Goal: Find contact information: Obtain details needed to contact an individual or organization

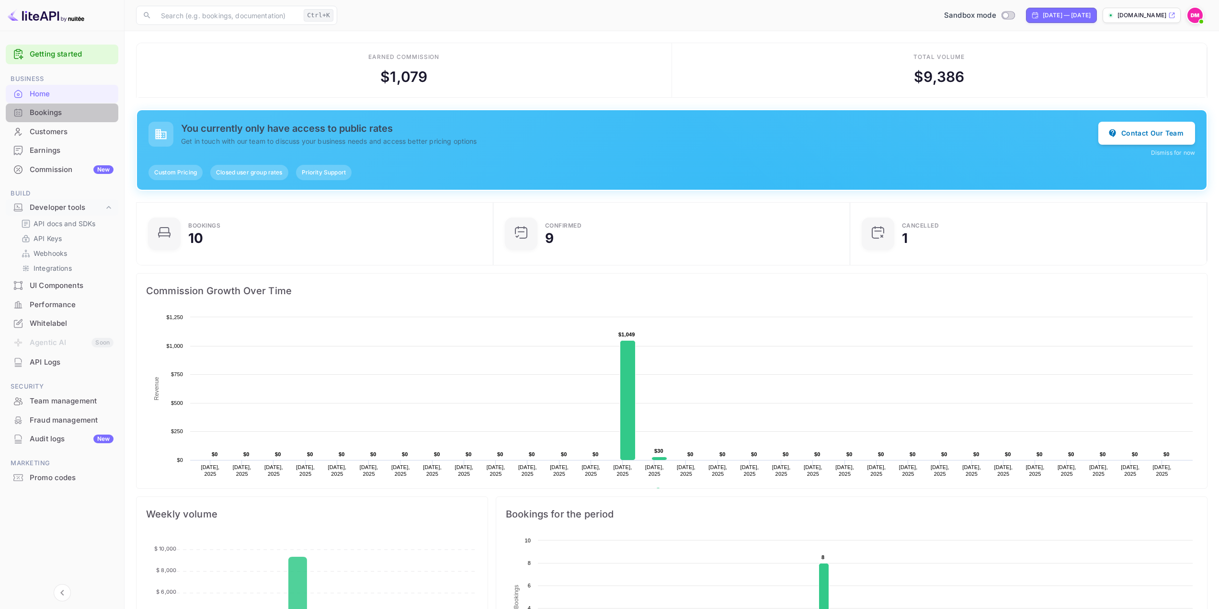
click at [38, 119] on div "Bookings" at bounding box center [62, 112] width 113 height 19
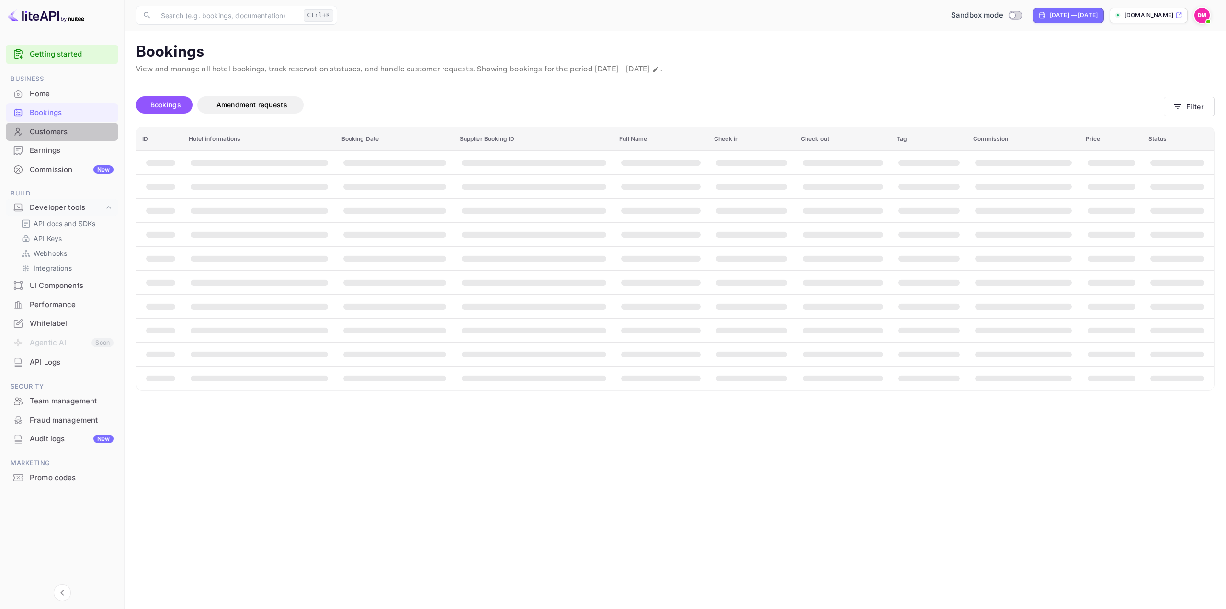
click at [65, 133] on div "Customers" at bounding box center [72, 131] width 84 height 11
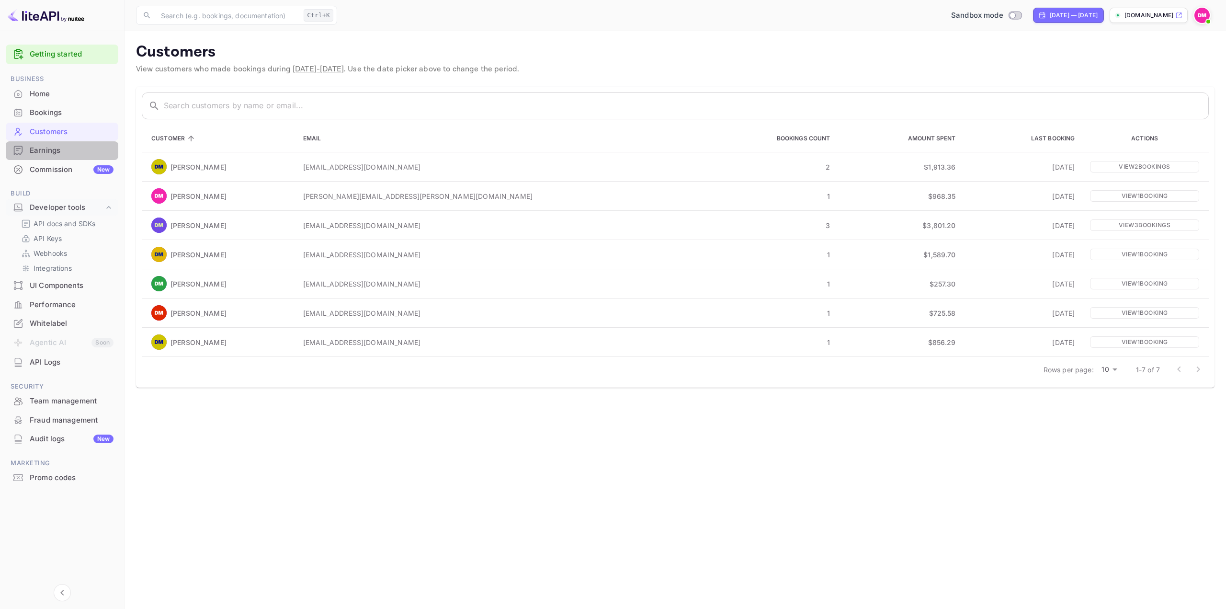
click at [68, 155] on div "Earnings" at bounding box center [72, 150] width 84 height 11
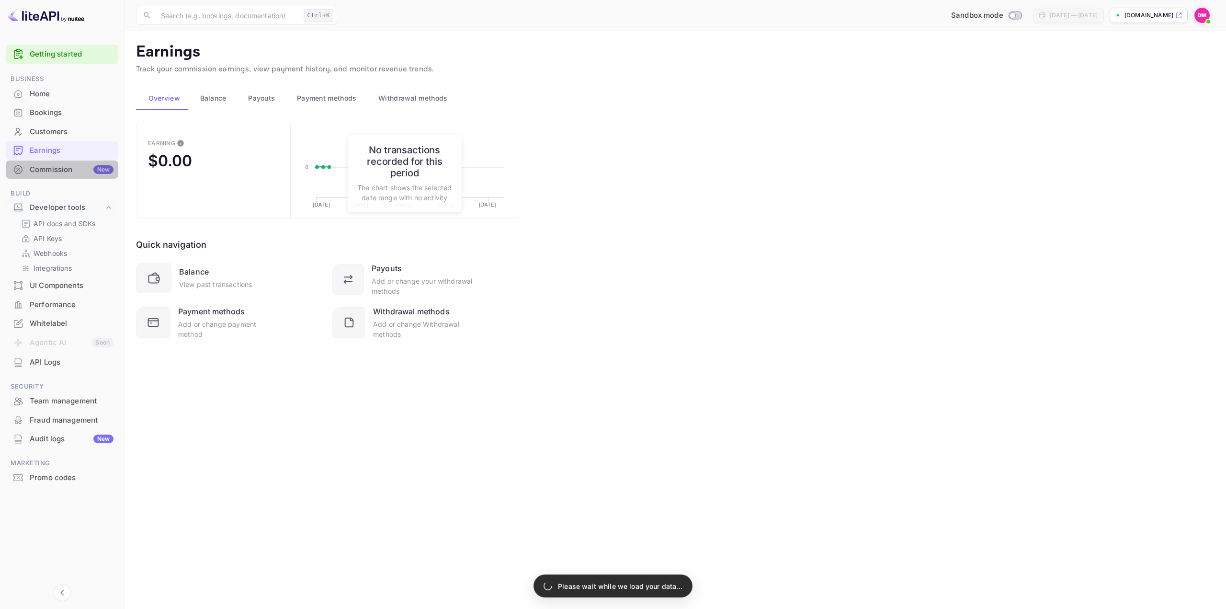
click at [66, 175] on div "Commission New" at bounding box center [62, 169] width 113 height 19
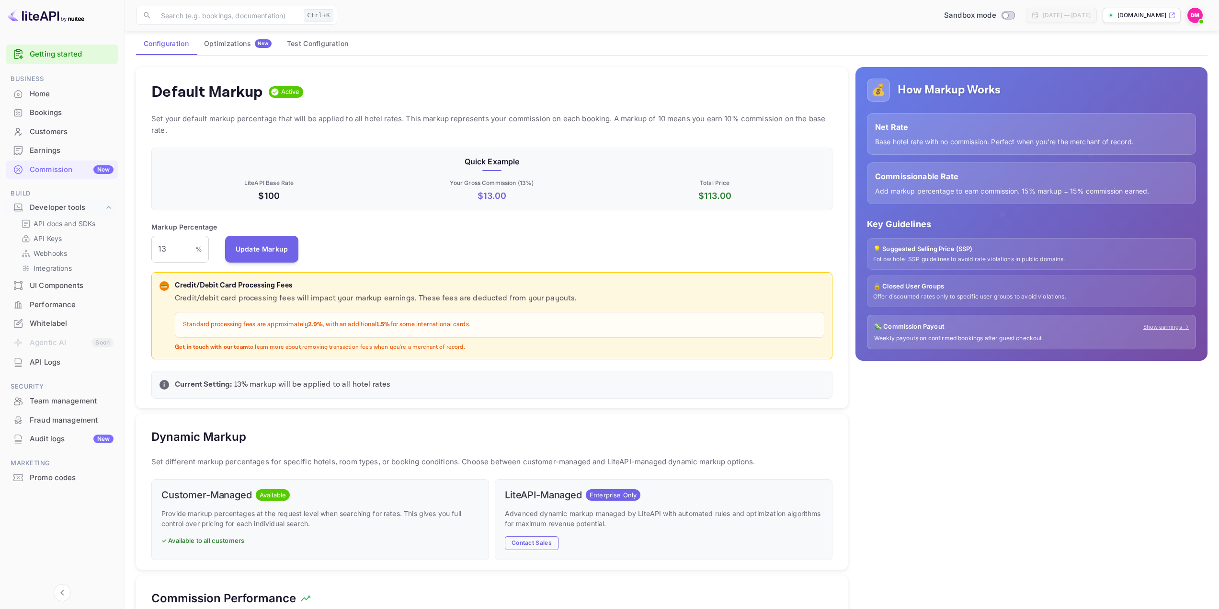
scroll to position [48, 0]
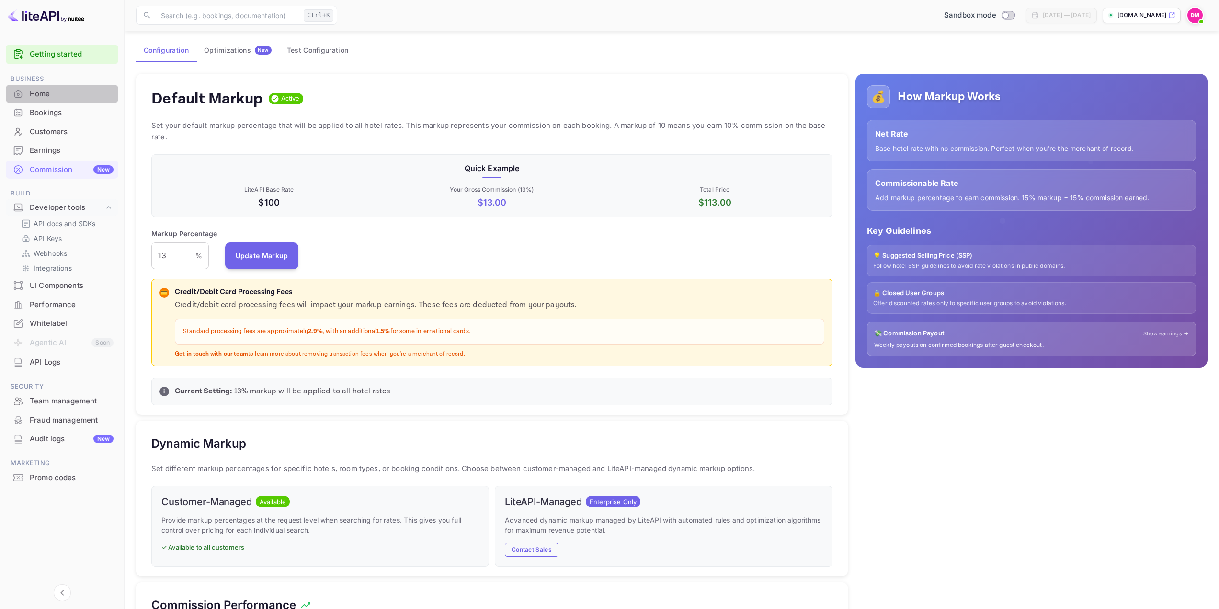
click at [31, 89] on div "Home" at bounding box center [72, 94] width 84 height 11
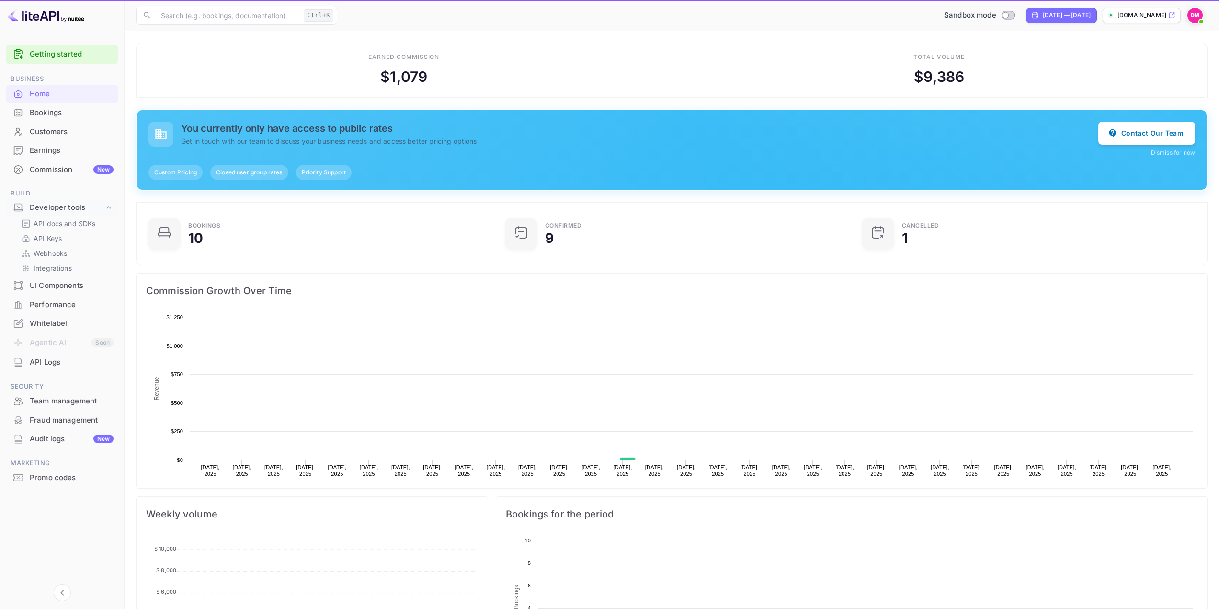
scroll to position [148, 344]
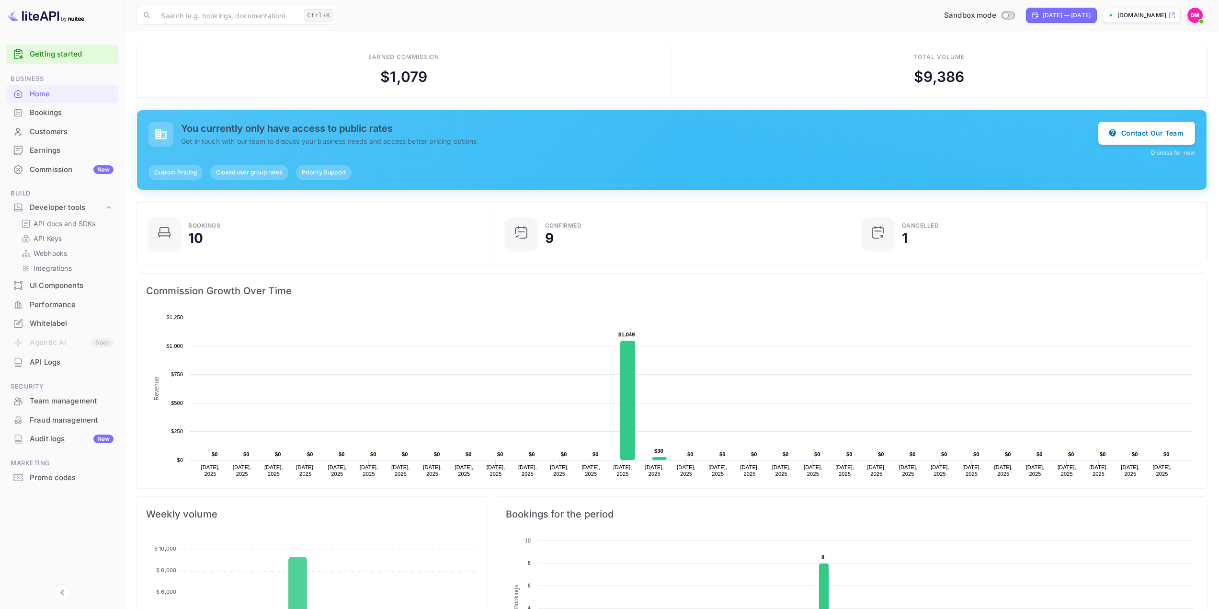
click at [348, 125] on h5 "You currently only have access to public rates" at bounding box center [639, 128] width 917 height 11
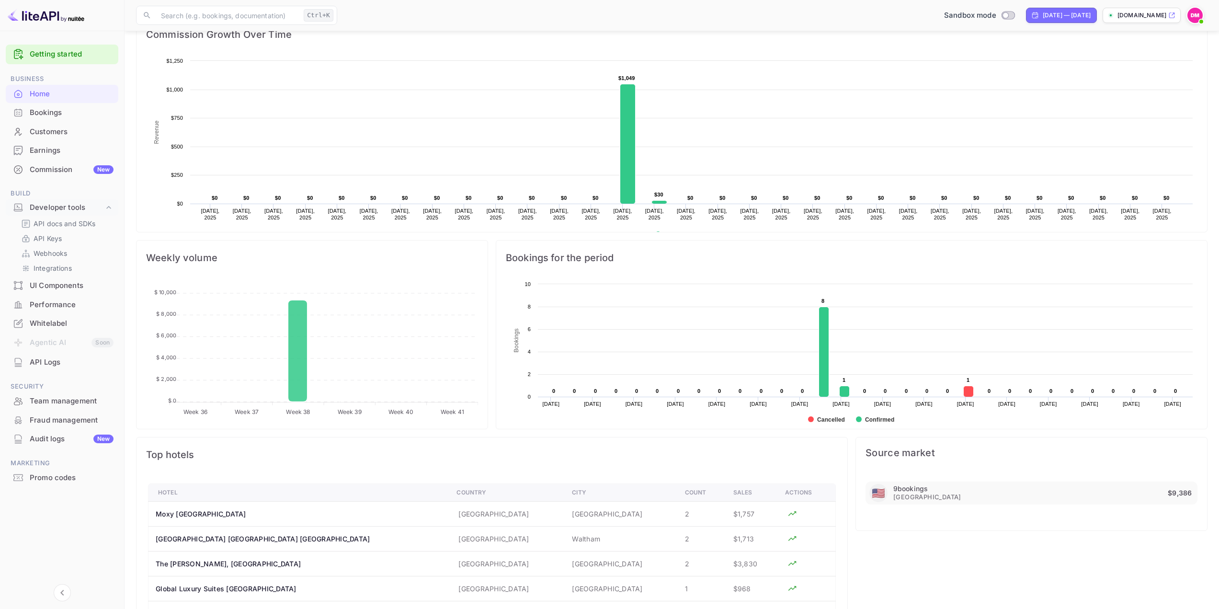
scroll to position [347, 0]
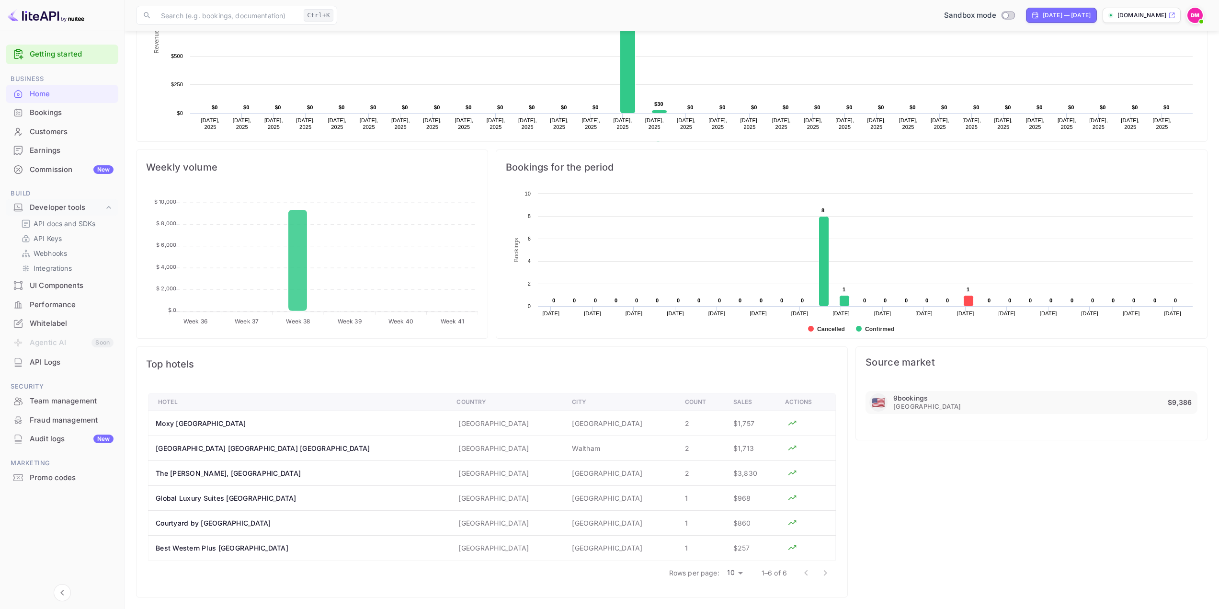
drag, startPoint x: 487, startPoint y: 344, endPoint x: 487, endPoint y: 307, distance: 36.9
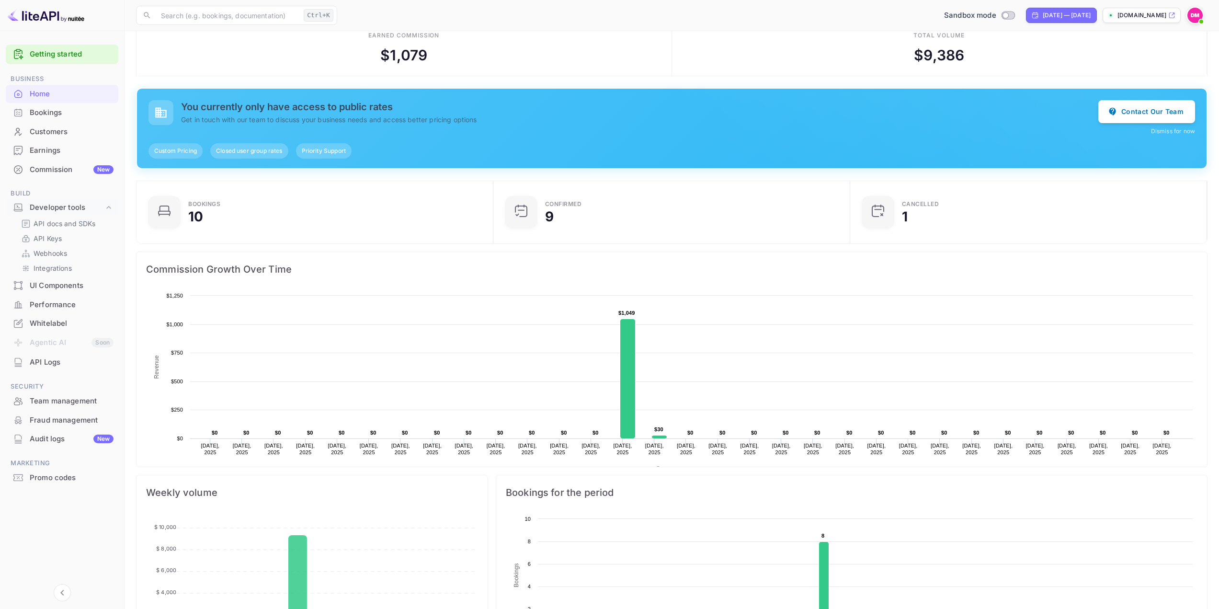
scroll to position [0, 0]
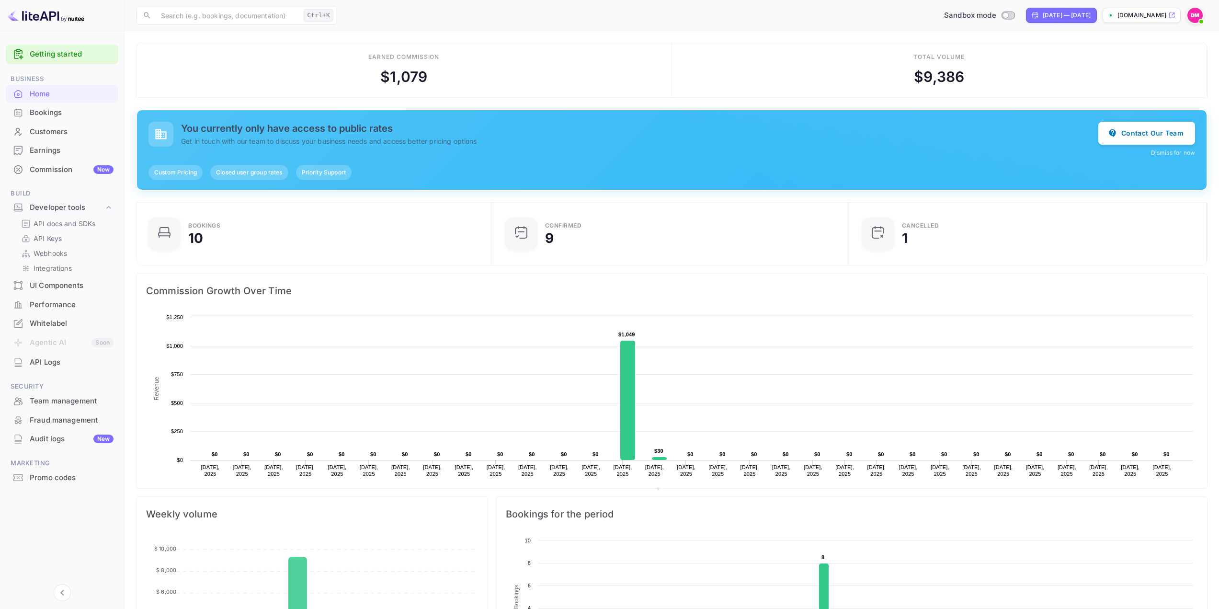
click at [56, 324] on div "Whitelabel" at bounding box center [72, 323] width 84 height 11
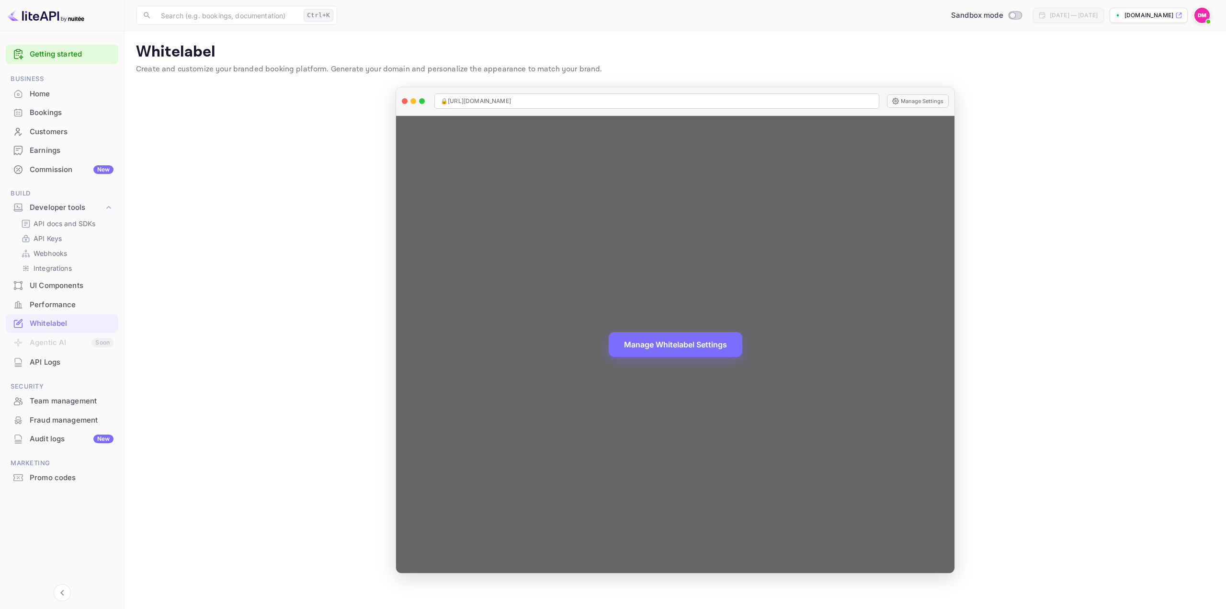
click at [588, 104] on div "🔒 [URL][DOMAIN_NAME]" at bounding box center [656, 100] width 445 height 15
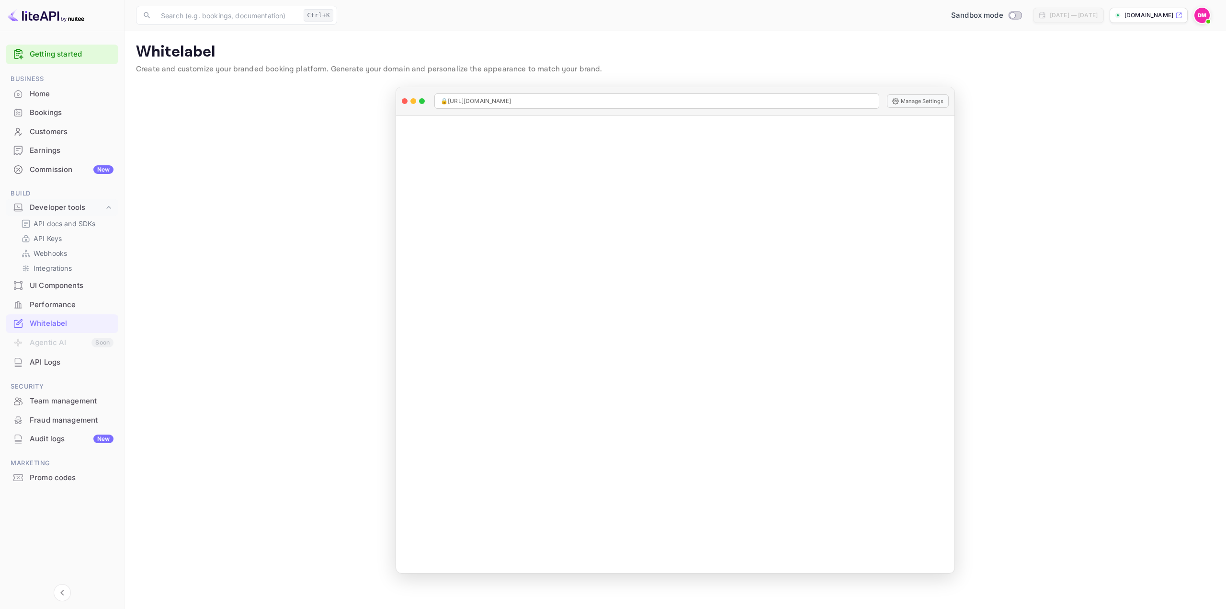
click at [47, 97] on div "Home" at bounding box center [72, 94] width 84 height 11
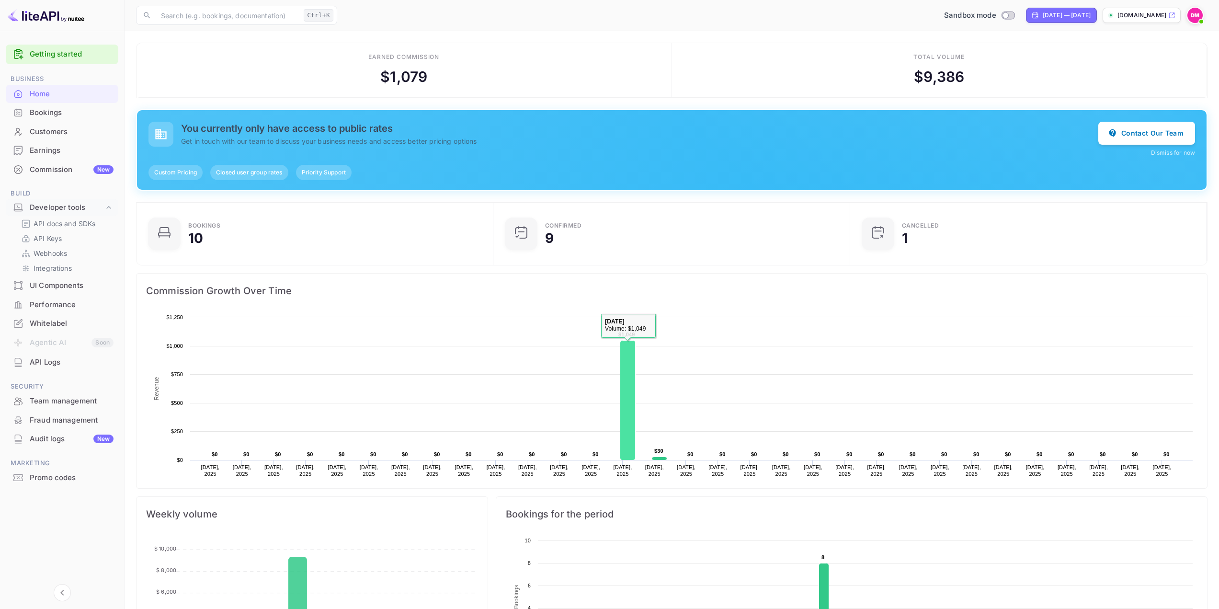
click at [627, 362] on rect at bounding box center [627, 400] width 15 height 120
click at [660, 457] on rect at bounding box center [659, 457] width 15 height 3
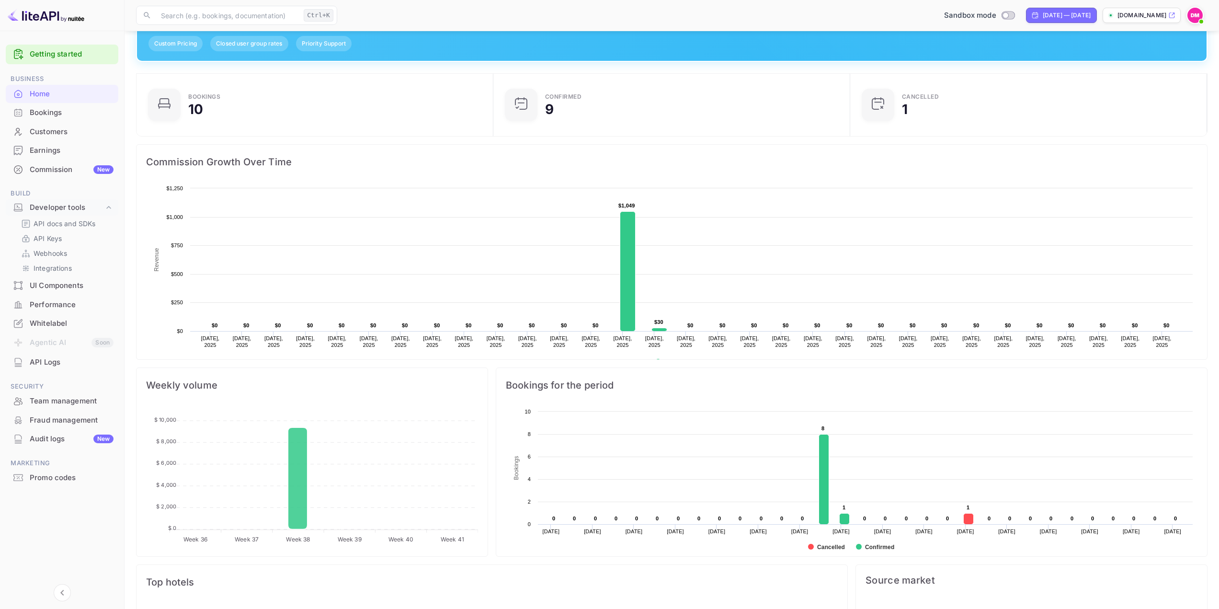
scroll to position [107, 0]
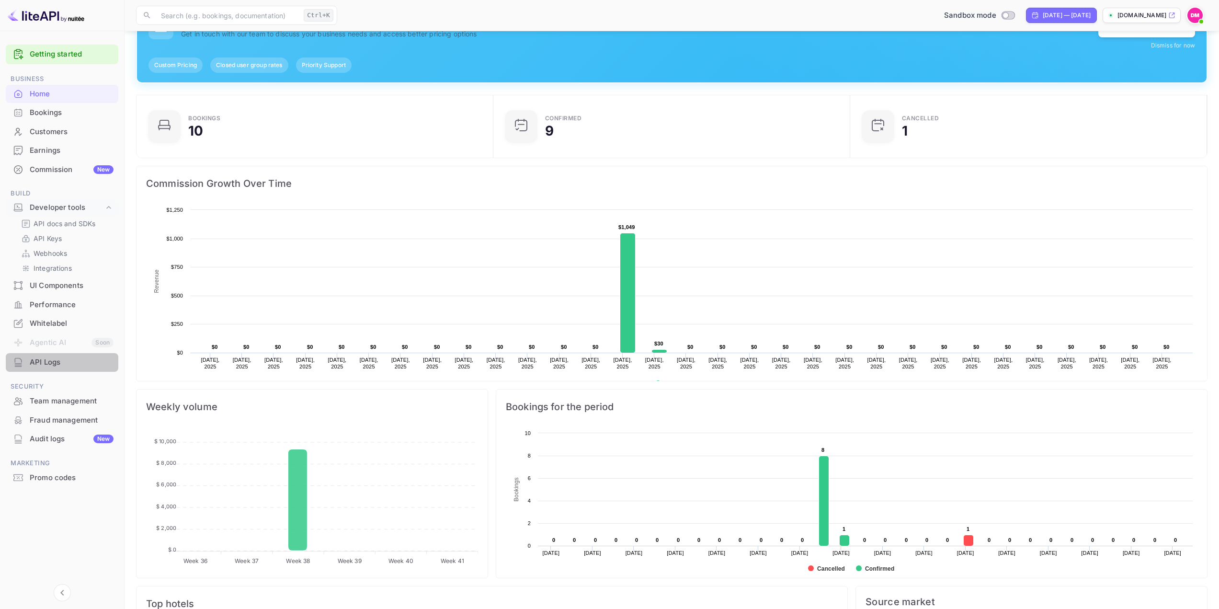
click at [35, 365] on div "API Logs" at bounding box center [72, 362] width 84 height 11
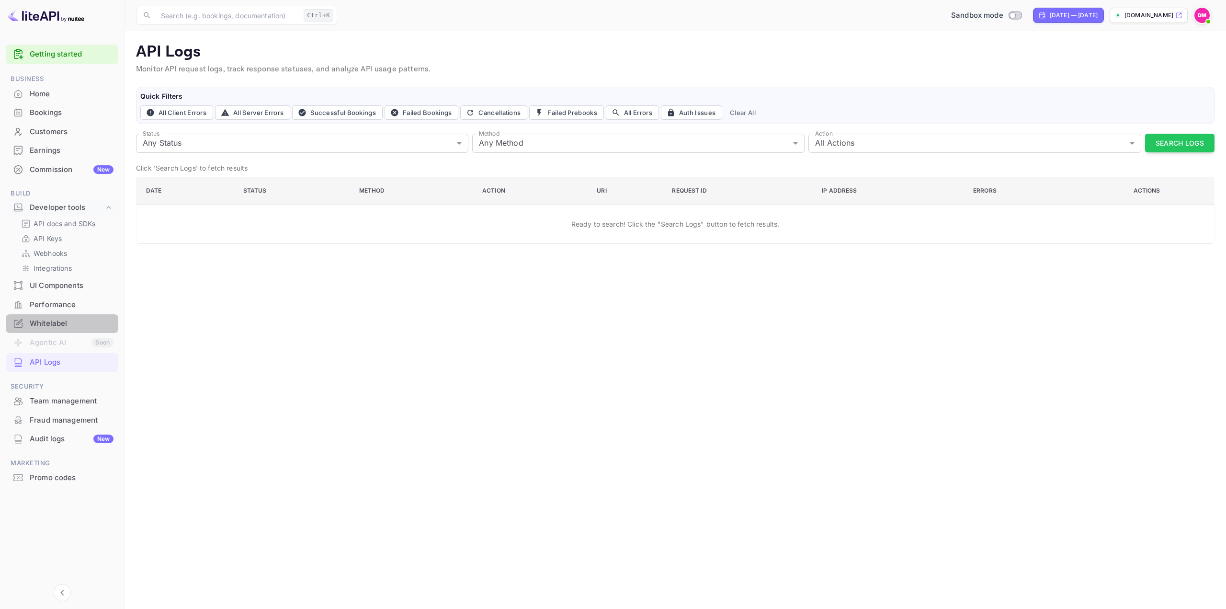
click at [46, 325] on div "Whitelabel" at bounding box center [72, 323] width 84 height 11
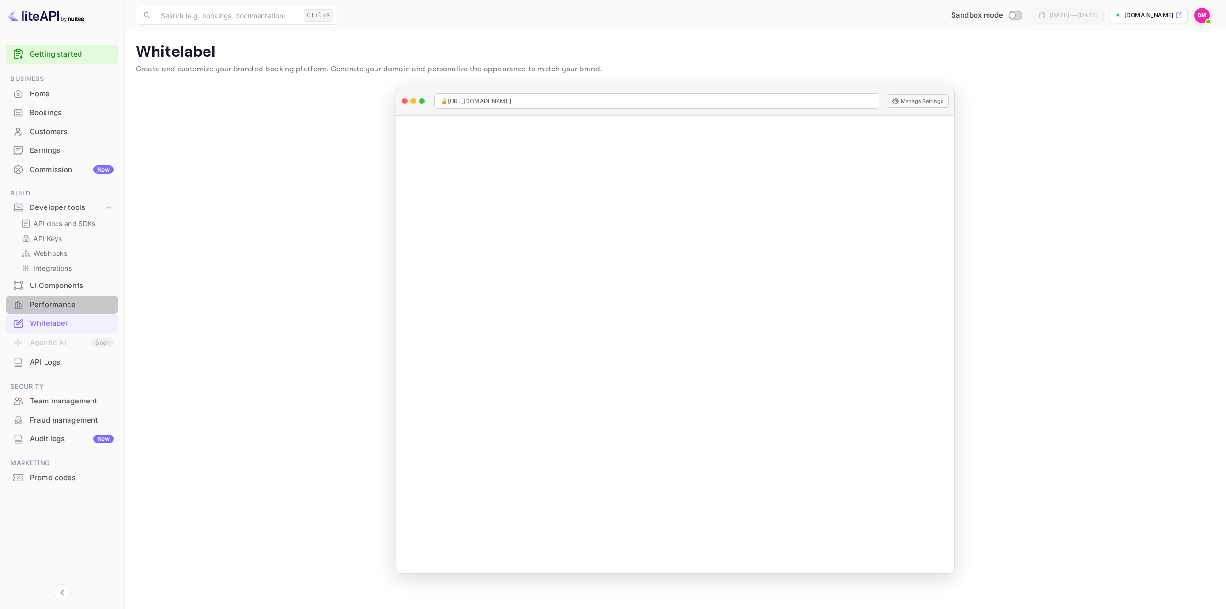
click at [65, 301] on div "Performance" at bounding box center [72, 304] width 84 height 11
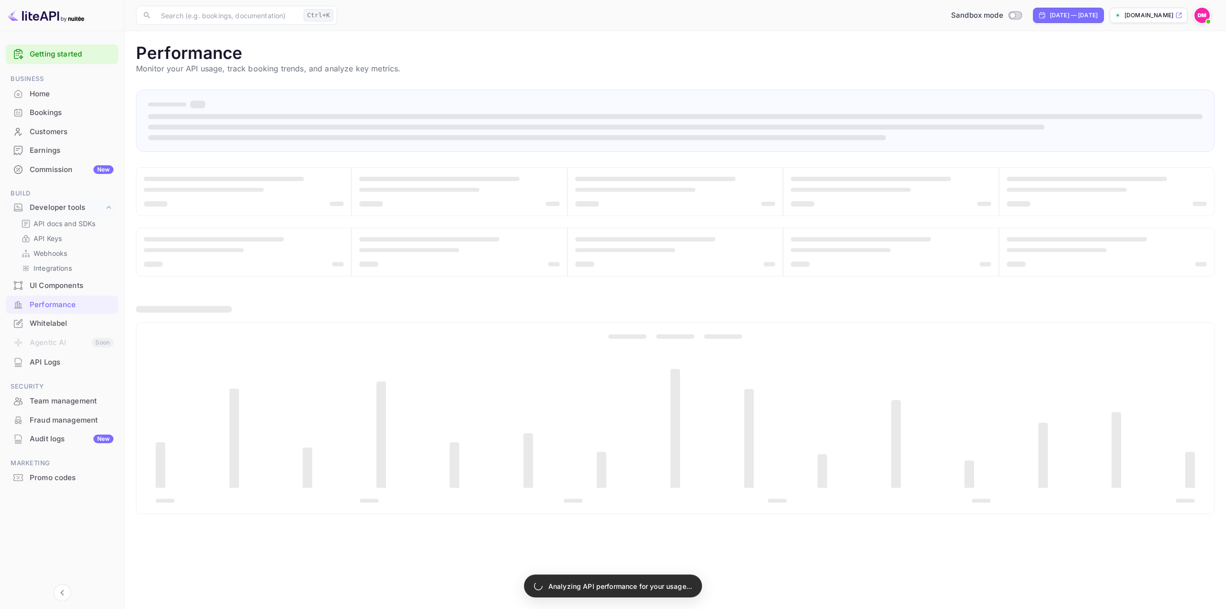
click at [48, 476] on div "Promo codes" at bounding box center [72, 477] width 84 height 11
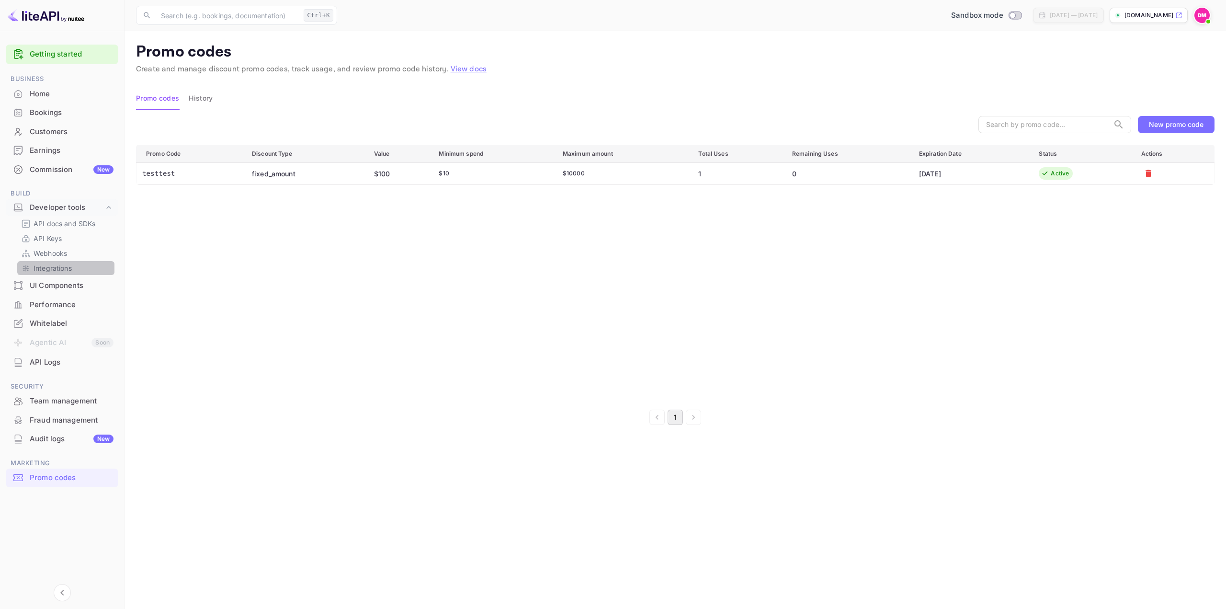
click at [72, 262] on div "Integrations" at bounding box center [65, 268] width 97 height 14
click at [60, 272] on p "Integrations" at bounding box center [53, 268] width 38 height 10
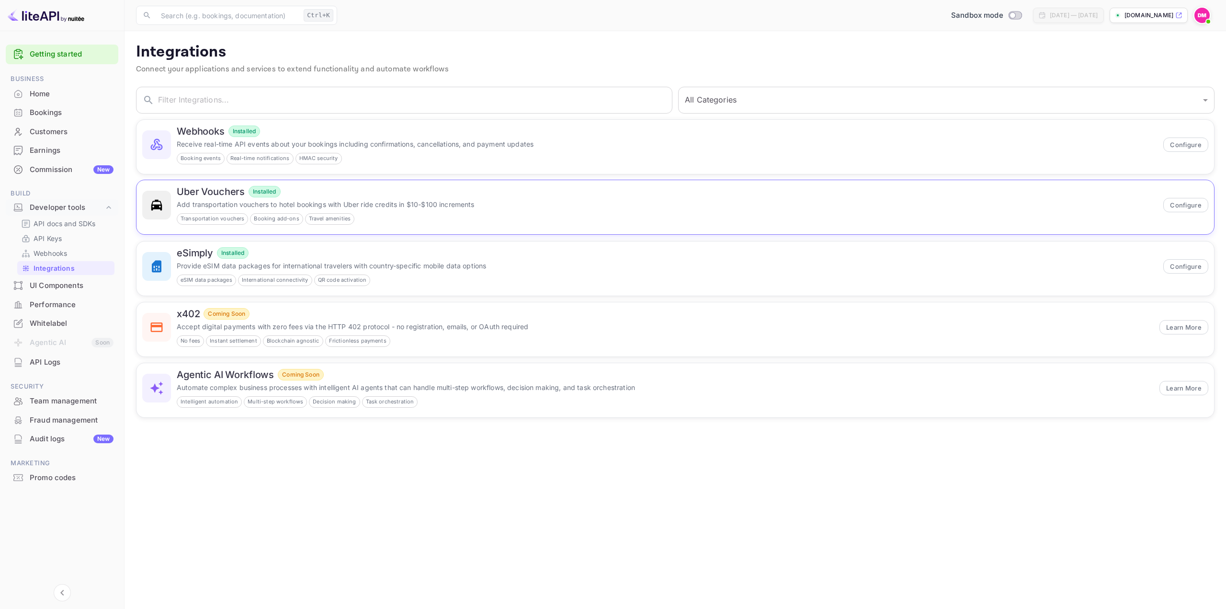
click at [221, 196] on h6 "Uber Vouchers" at bounding box center [211, 191] width 68 height 11
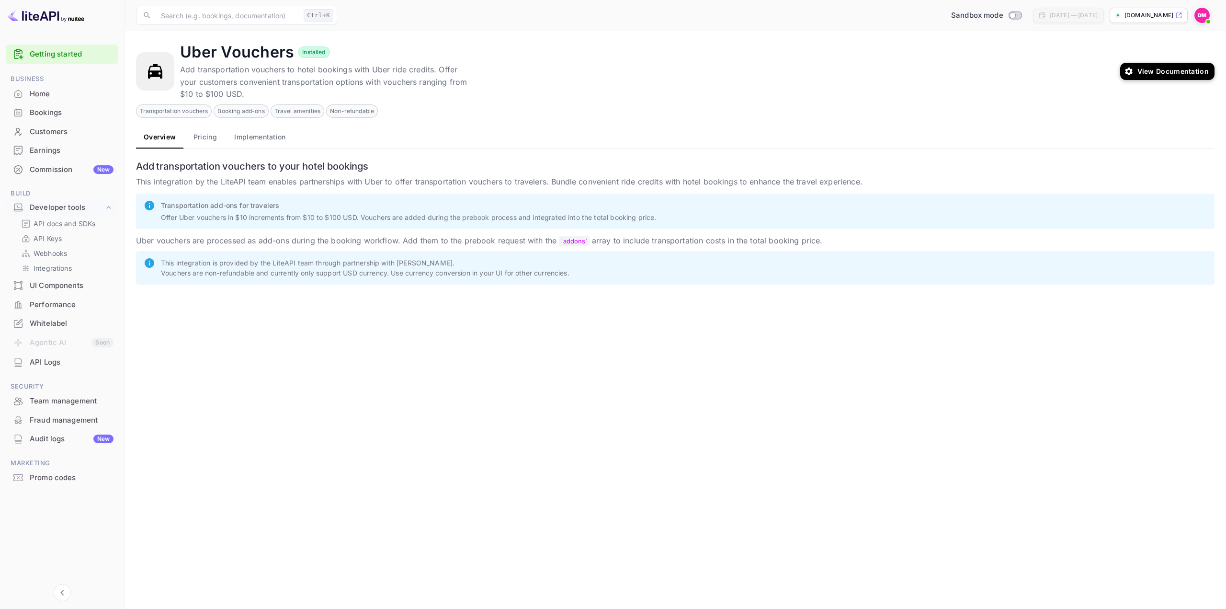
click at [201, 138] on button "Pricing" at bounding box center [204, 136] width 43 height 23
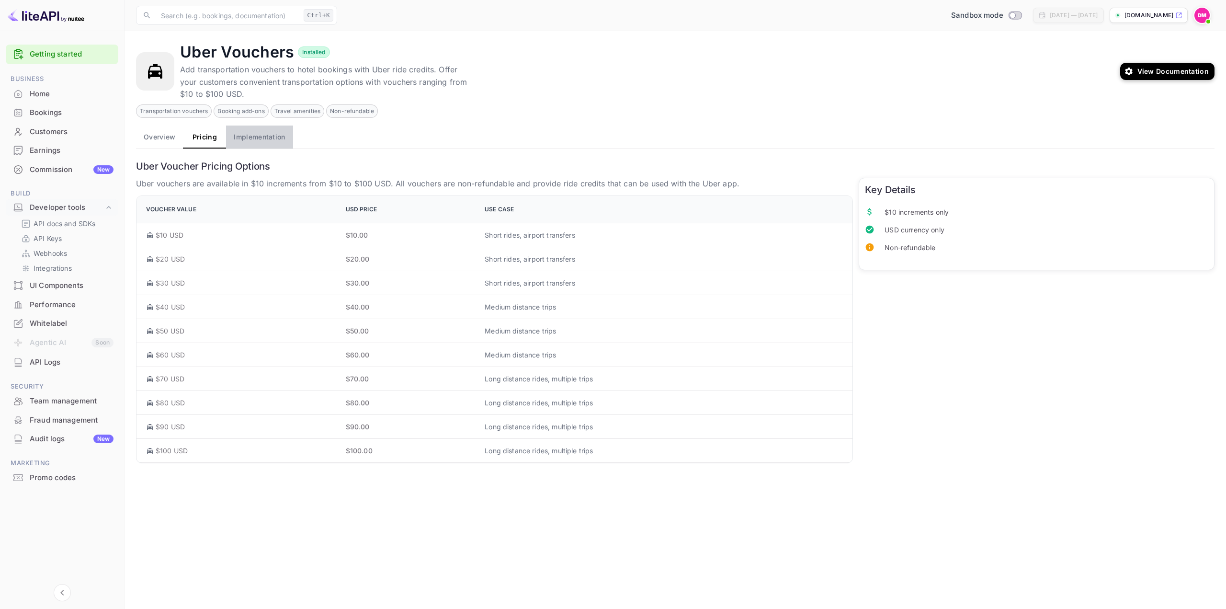
click at [230, 133] on button "Implementation" at bounding box center [259, 136] width 67 height 23
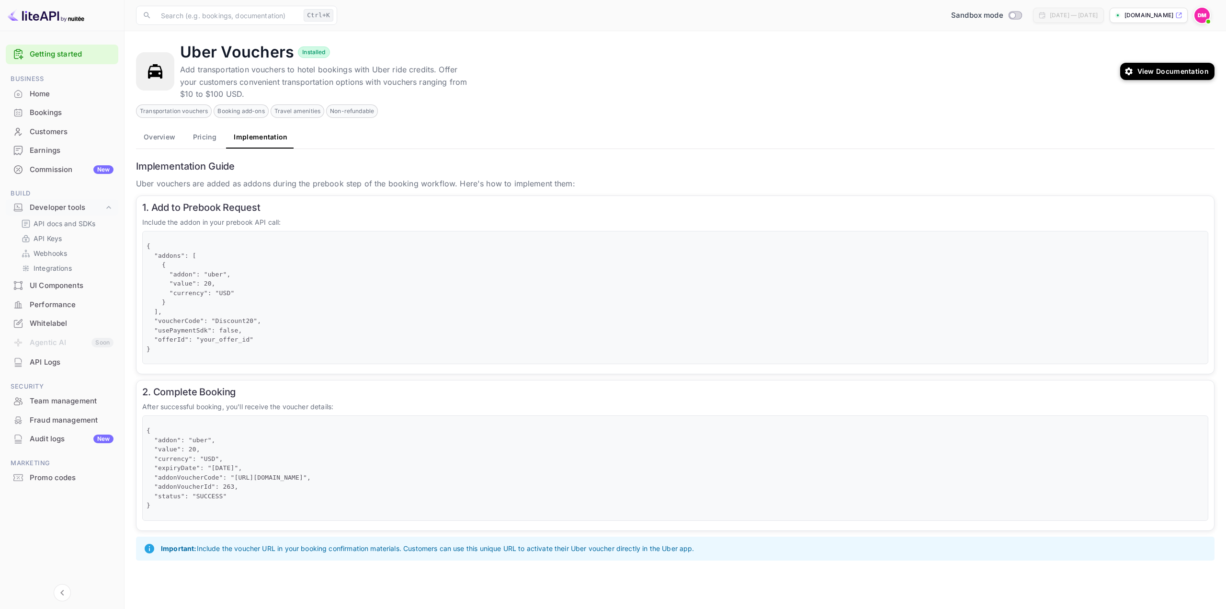
click at [169, 140] on button "Overview" at bounding box center [159, 136] width 47 height 23
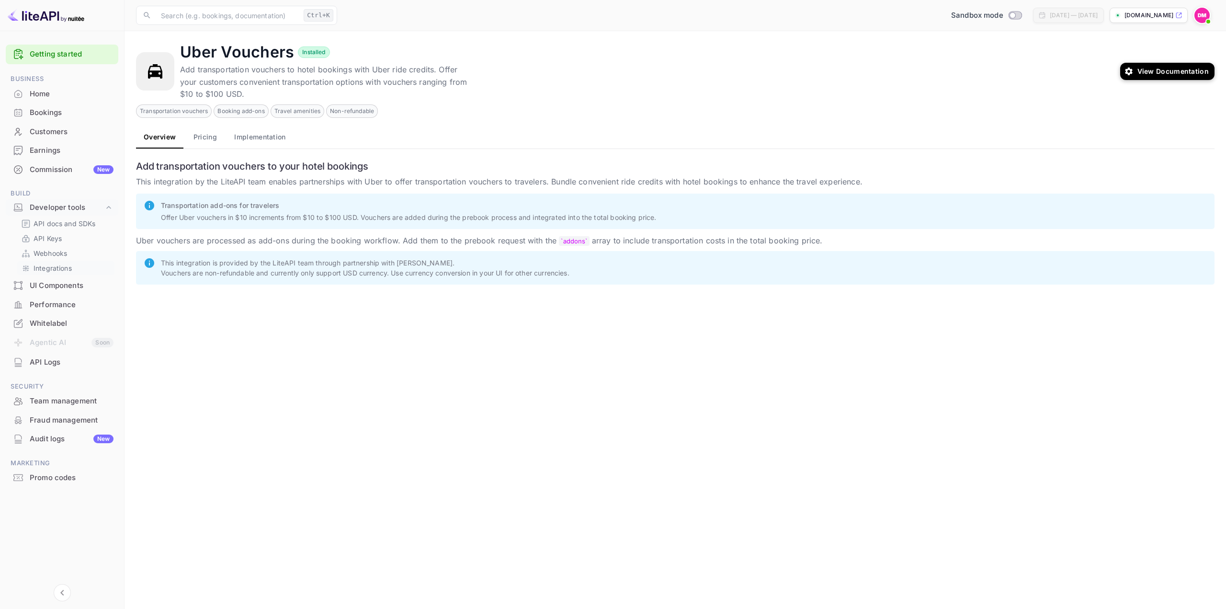
click at [67, 270] on p "Integrations" at bounding box center [53, 268] width 38 height 10
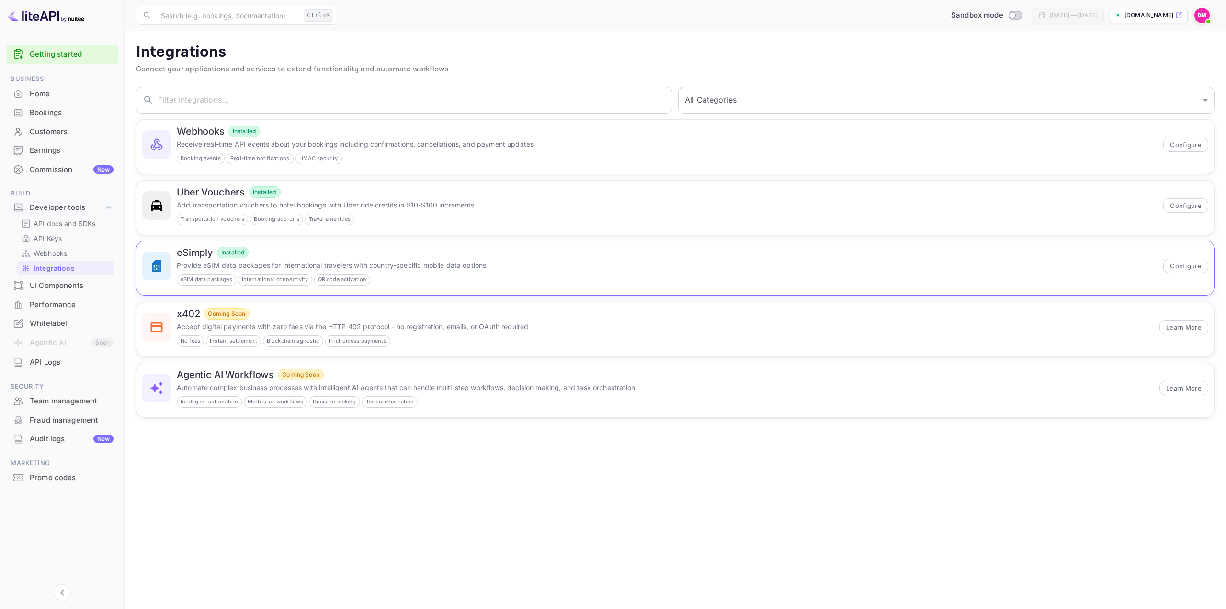
click at [237, 267] on p "Provide eSIM data packages for international travelers with country-specific mo…" at bounding box center [667, 265] width 981 height 10
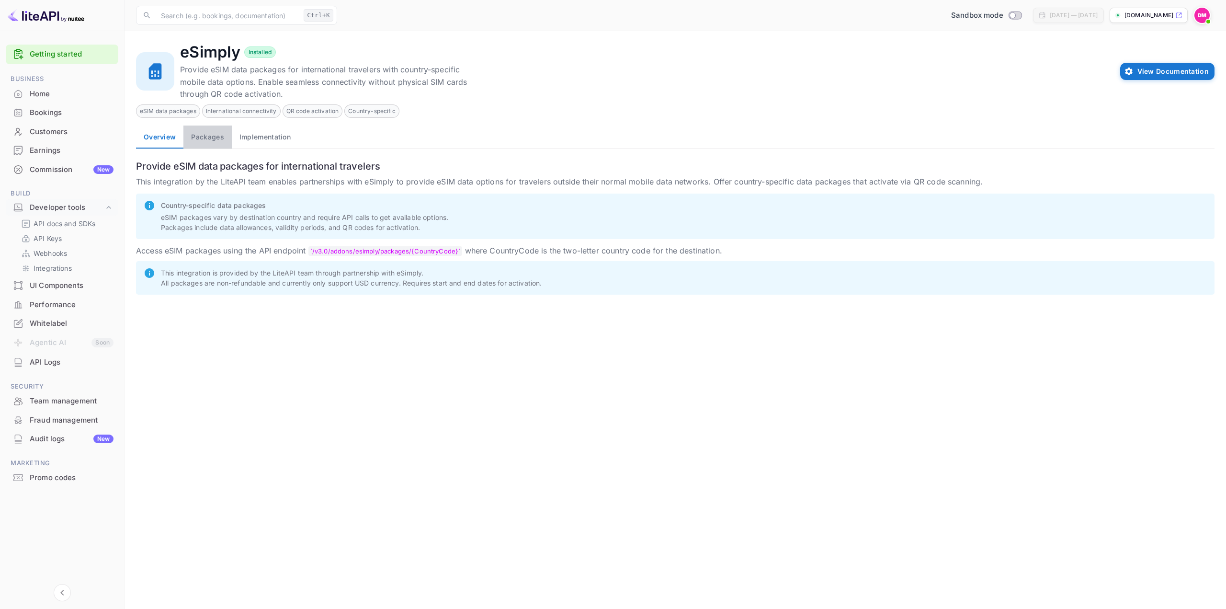
click at [208, 129] on button "Packages" at bounding box center [207, 136] width 48 height 23
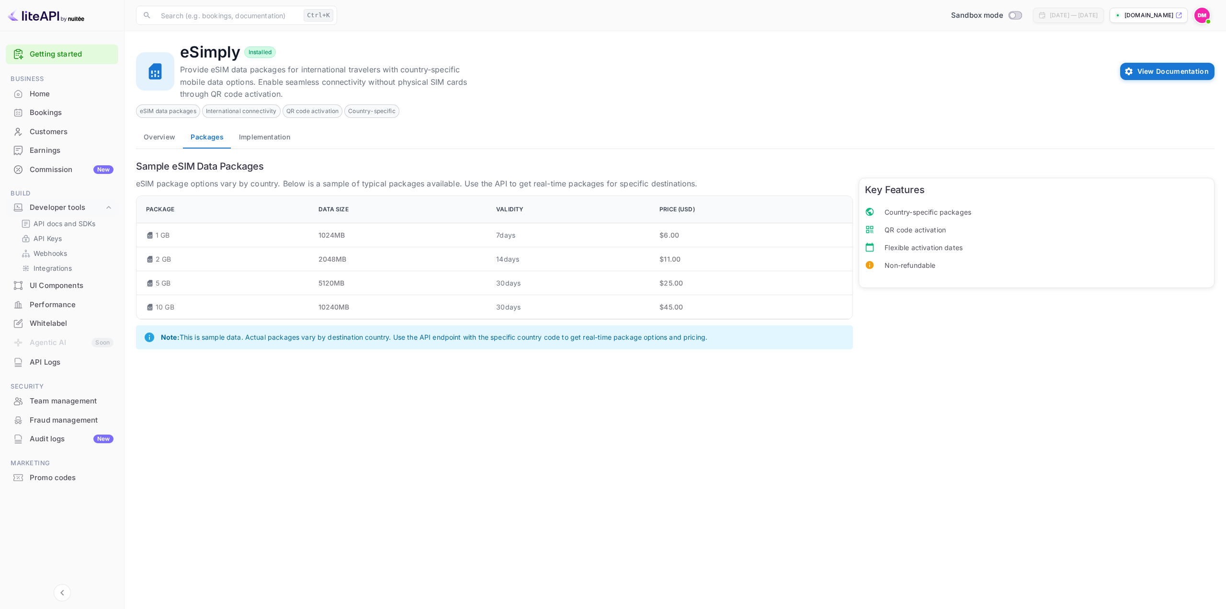
click at [248, 129] on button "Implementation" at bounding box center [264, 136] width 67 height 23
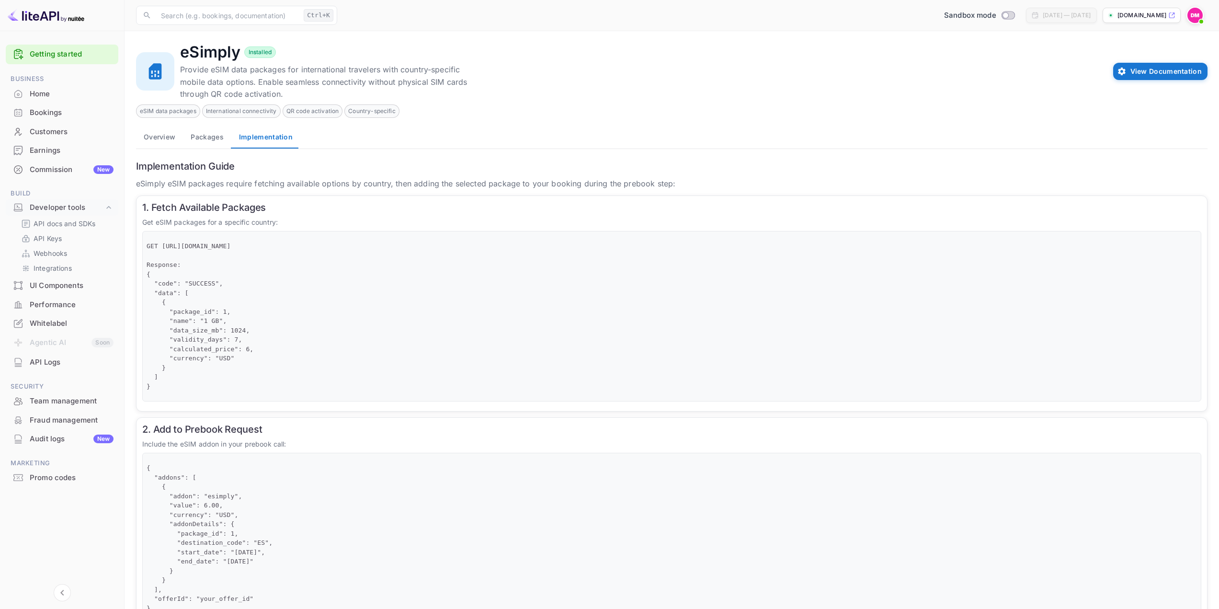
click at [38, 93] on div "Home" at bounding box center [72, 94] width 84 height 11
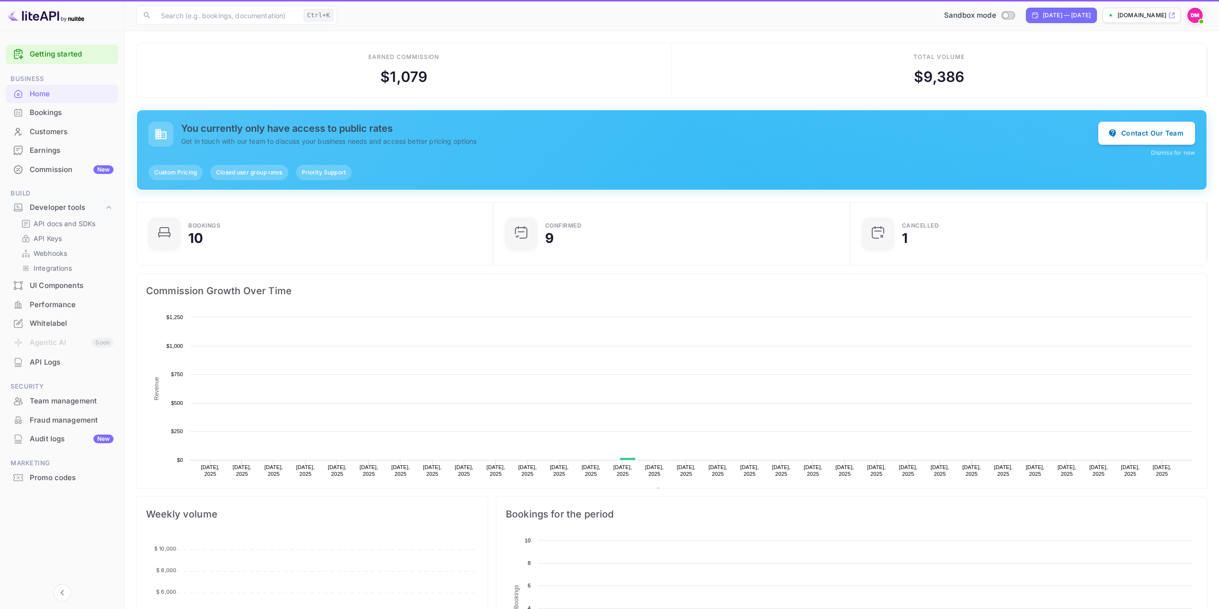
scroll to position [148, 344]
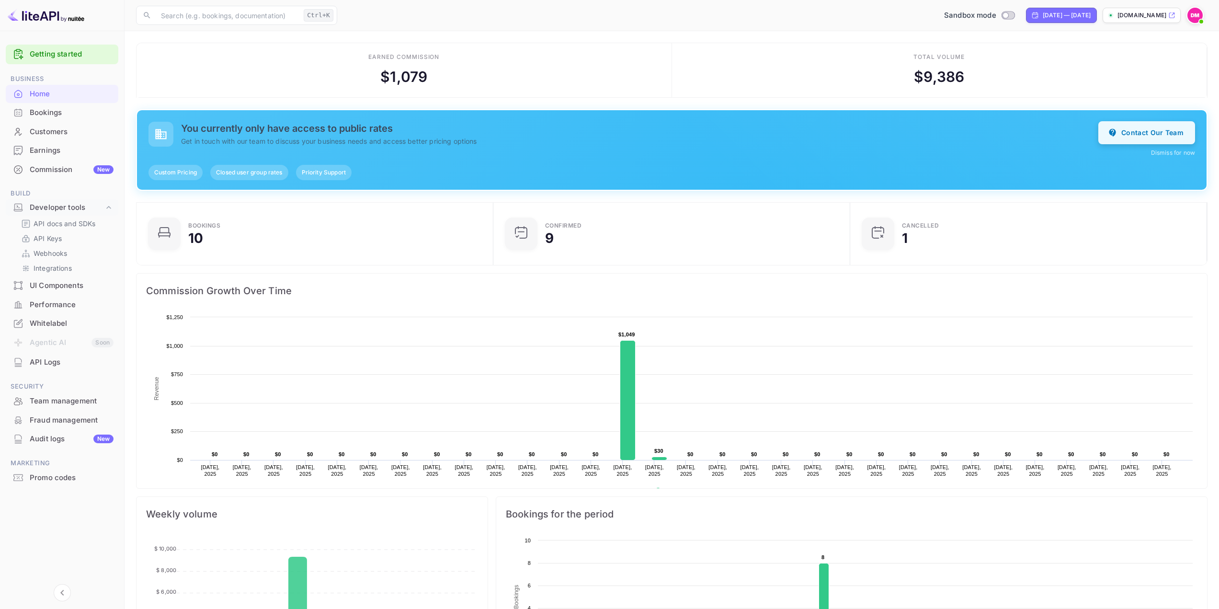
click at [1153, 134] on button "Contact Our Team" at bounding box center [1146, 132] width 97 height 23
click at [243, 142] on p "Get in touch with our team to discuss your business needs and access better pri…" at bounding box center [639, 141] width 917 height 10
click at [312, 131] on h5 "You currently only have access to public rates" at bounding box center [639, 128] width 917 height 11
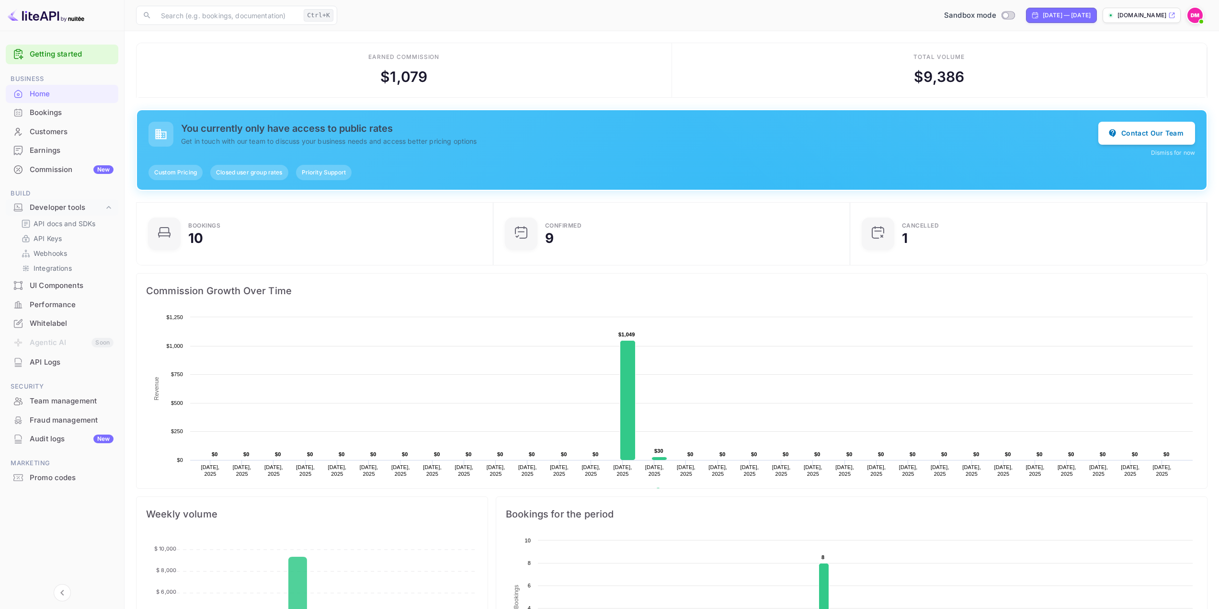
click at [323, 129] on h5 "You currently only have access to public rates" at bounding box center [639, 128] width 917 height 11
click at [366, 143] on p "Get in touch with our team to discuss your business needs and access better pri…" at bounding box center [639, 141] width 917 height 10
click at [181, 171] on span "Custom Pricing" at bounding box center [175, 172] width 54 height 9
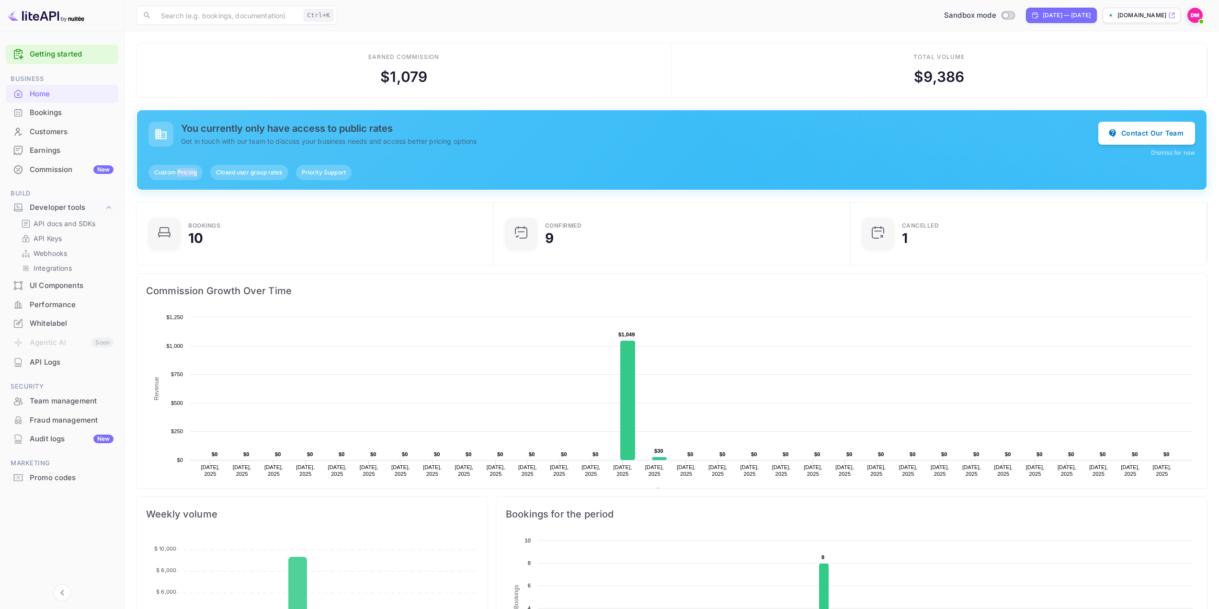
click at [181, 171] on span "Custom Pricing" at bounding box center [175, 172] width 54 height 9
click at [275, 175] on span "Closed user group rates" at bounding box center [249, 172] width 78 height 9
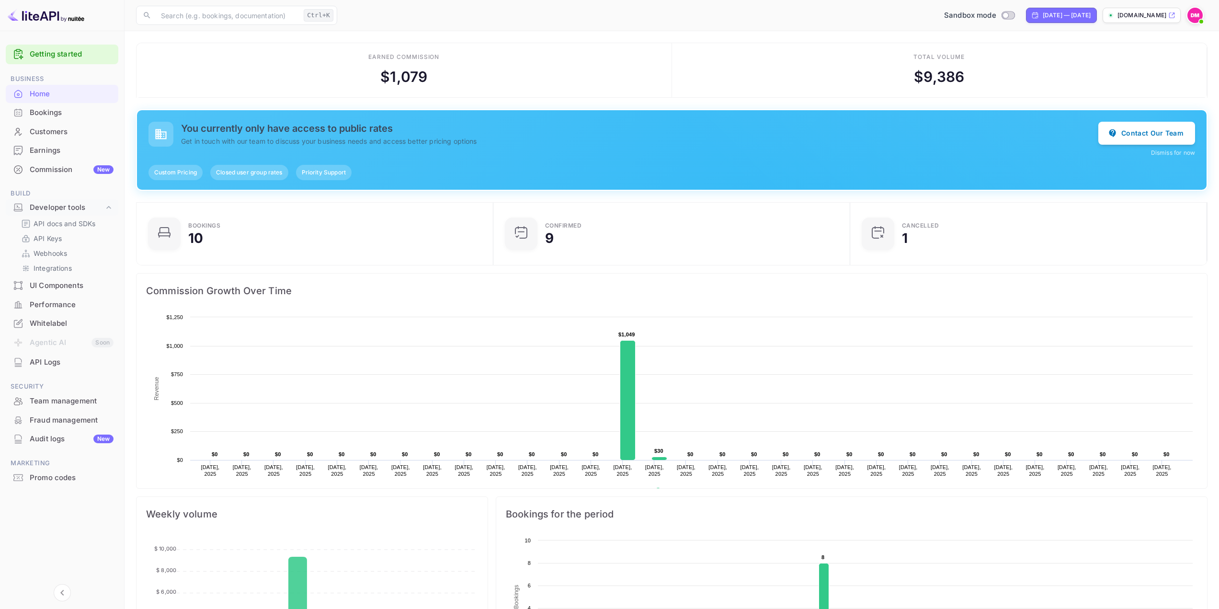
click at [310, 171] on span "Priority Support" at bounding box center [324, 172] width 56 height 9
click at [178, 174] on span "Custom Pricing" at bounding box center [175, 172] width 54 height 9
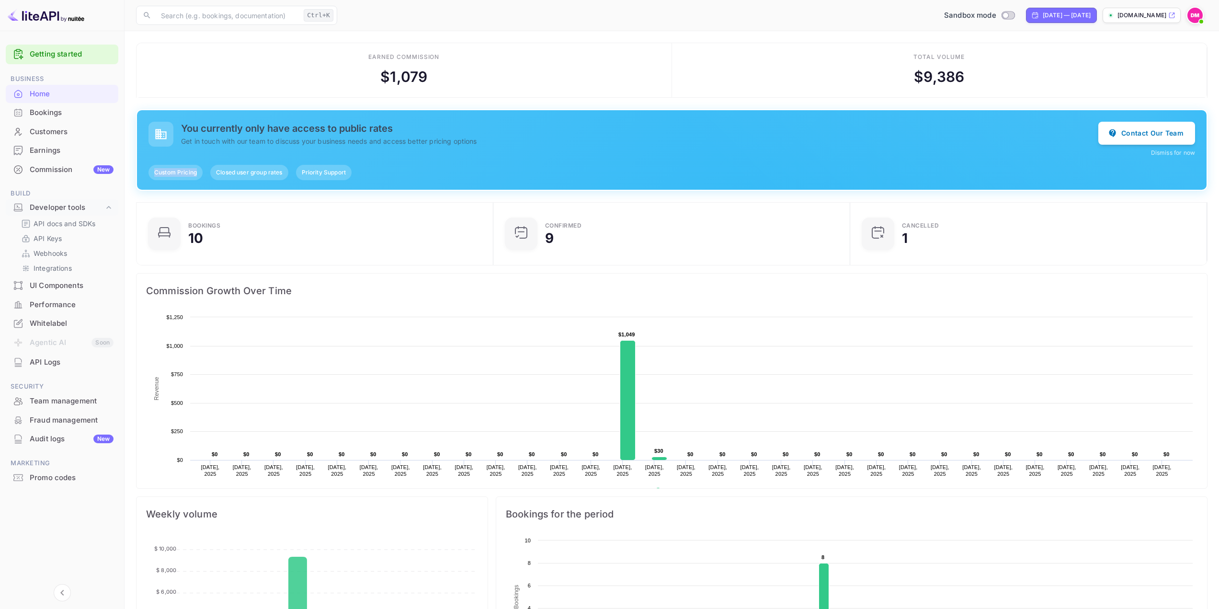
click at [178, 174] on span "Custom Pricing" at bounding box center [175, 172] width 54 height 9
